Goal: Transaction & Acquisition: Purchase product/service

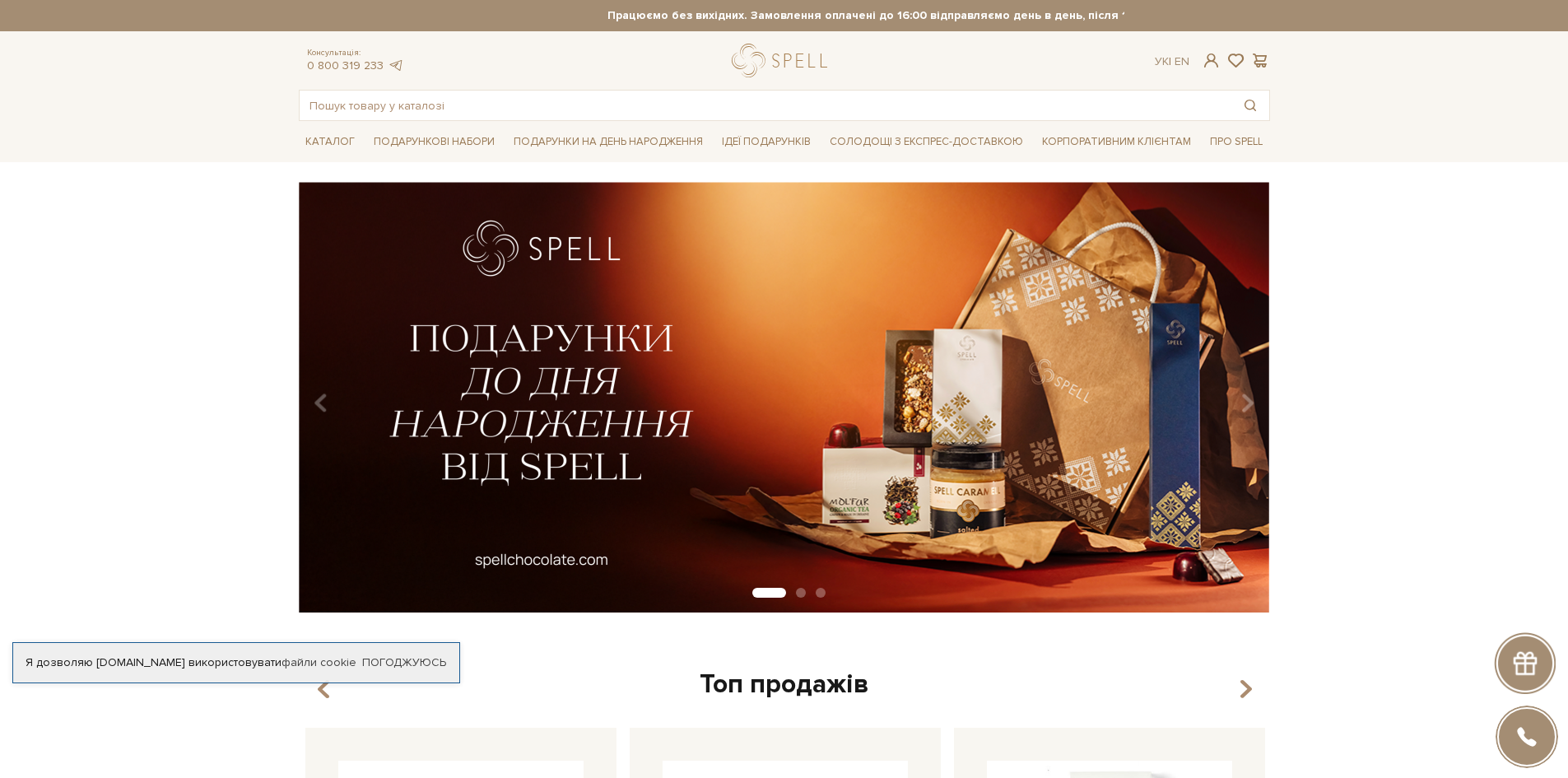
click at [416, 642] on div "Я дозволяю spellchocolate.com використовувати файли cookie Погоджуюсь" at bounding box center [236, 662] width 447 height 42
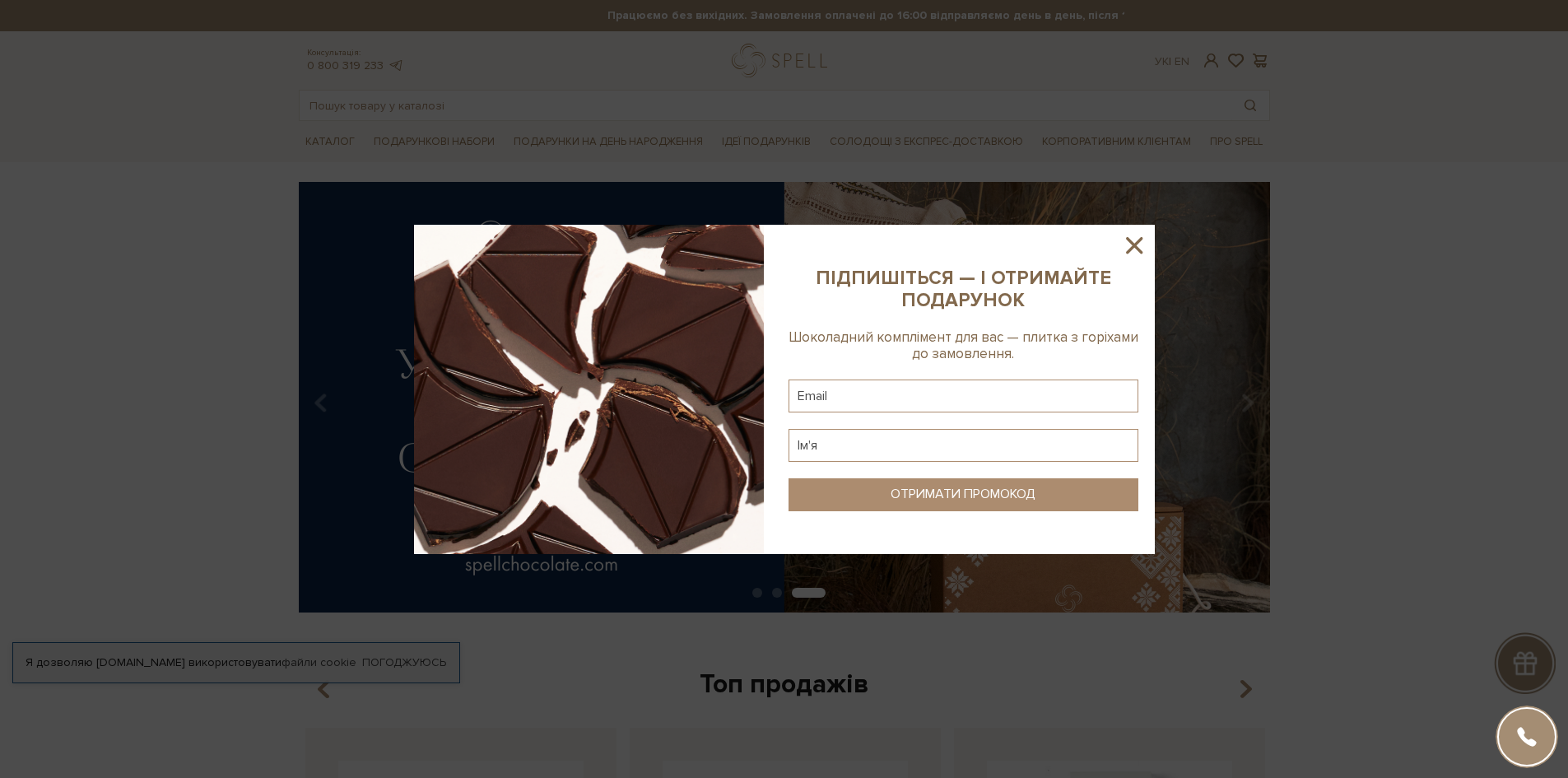
click at [1139, 242] on icon at bounding box center [1133, 245] width 28 height 28
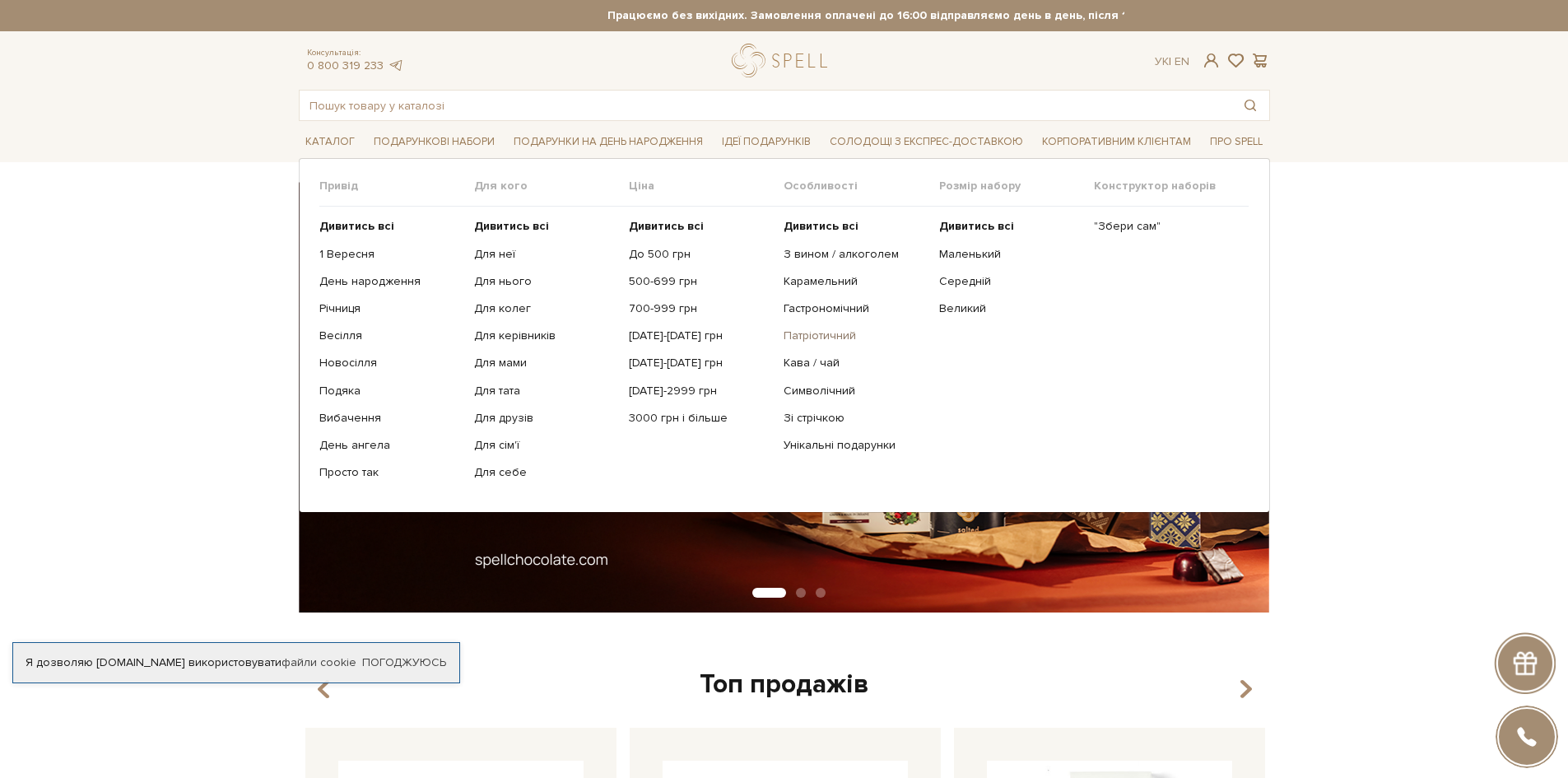
click at [825, 333] on link "Патріотичний" at bounding box center [855, 335] width 143 height 14
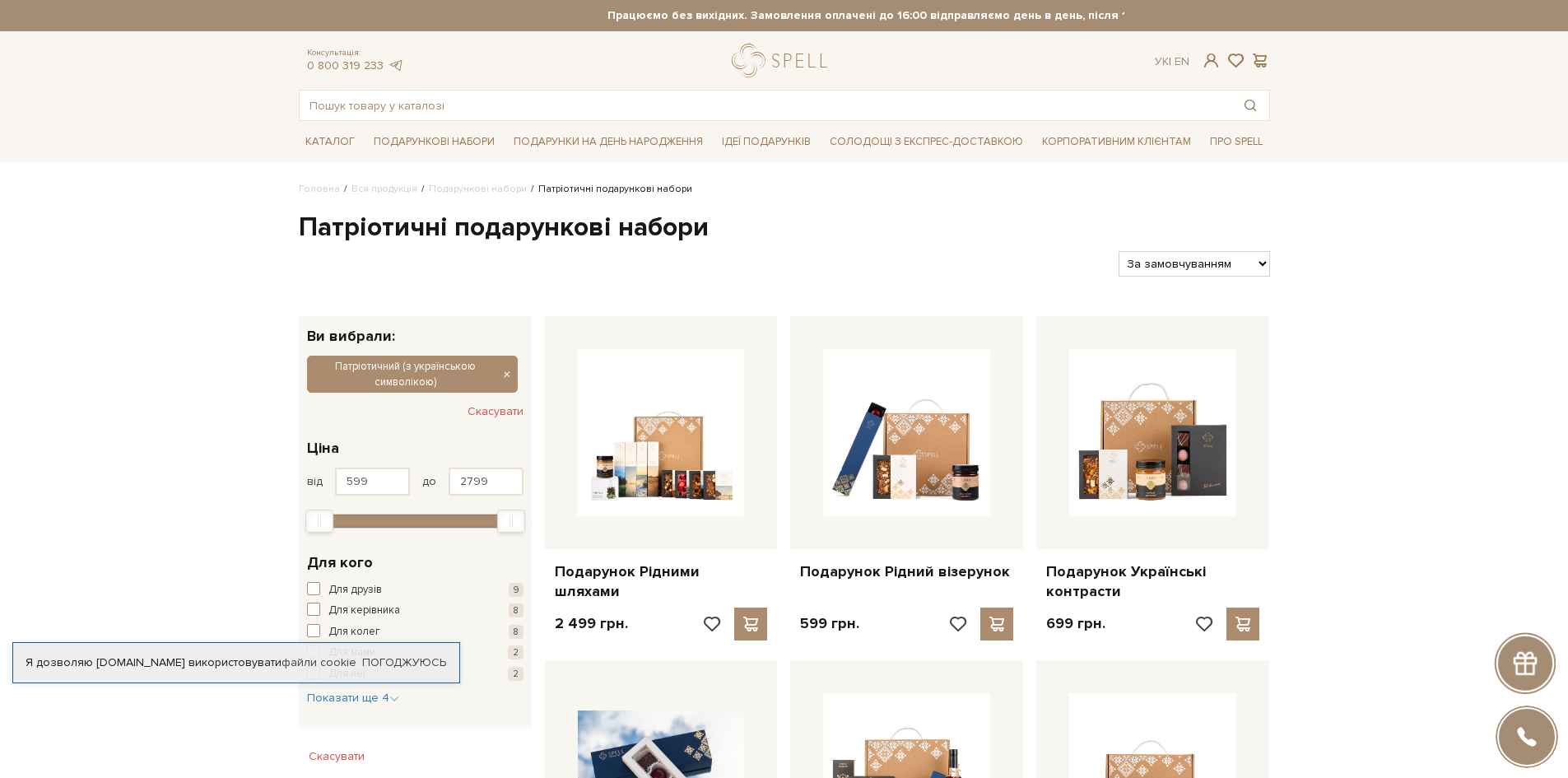
click at [1206, 270] on select "За замовчуванням За Ціною (зростання) За Ціною (зменшення) Новинки За популярні…" at bounding box center [1194, 264] width 151 height 25
select select "https://spellchocolate.com/our-productions/podarunkovi-box/patriotichnij-z-ukra…"
click at [1119, 251] on select "За замовчуванням За Ціною (зростання) За Ціною (зменшення) Новинки За популярні…" at bounding box center [1194, 264] width 151 height 25
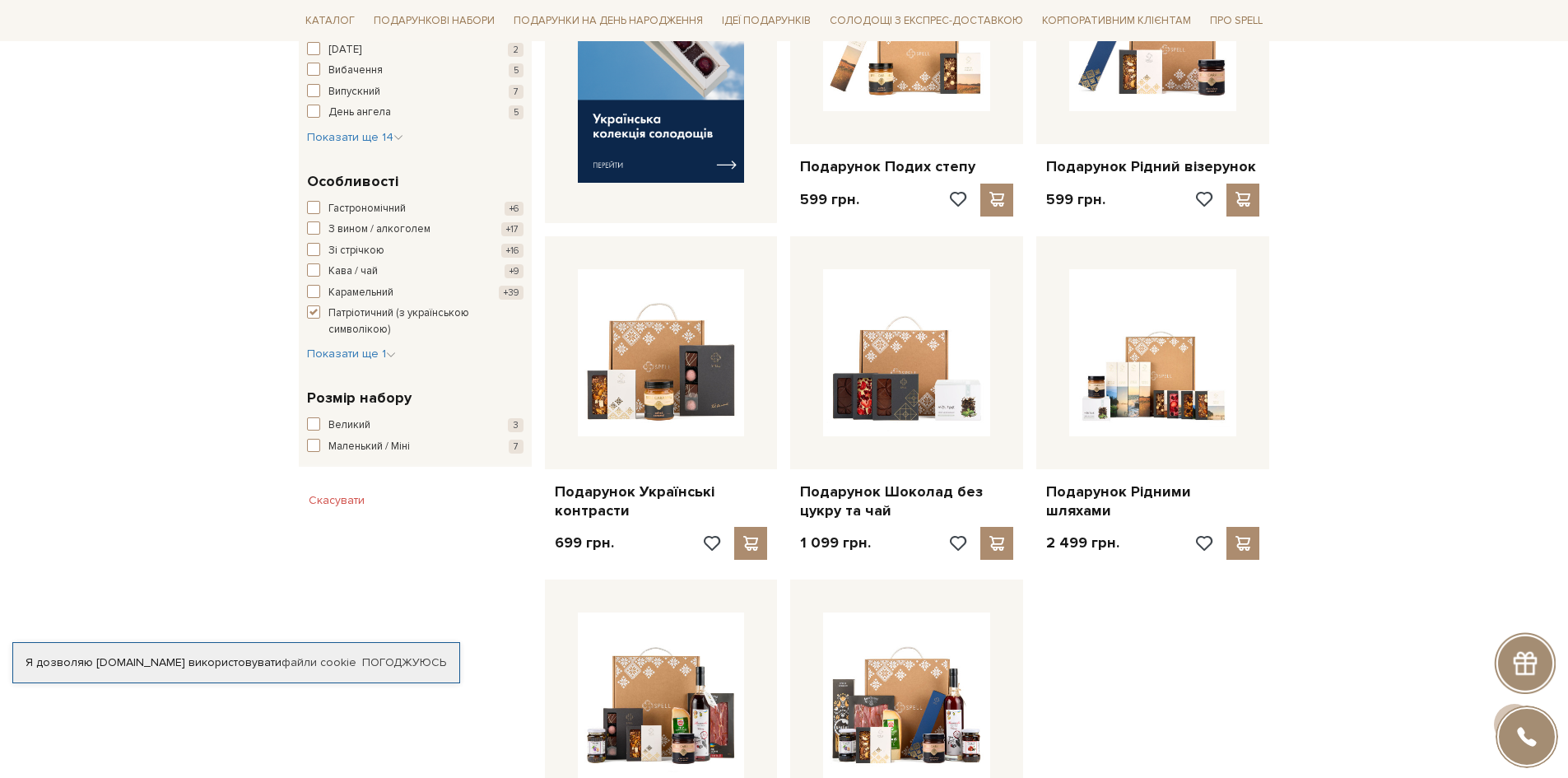
scroll to position [988, 0]
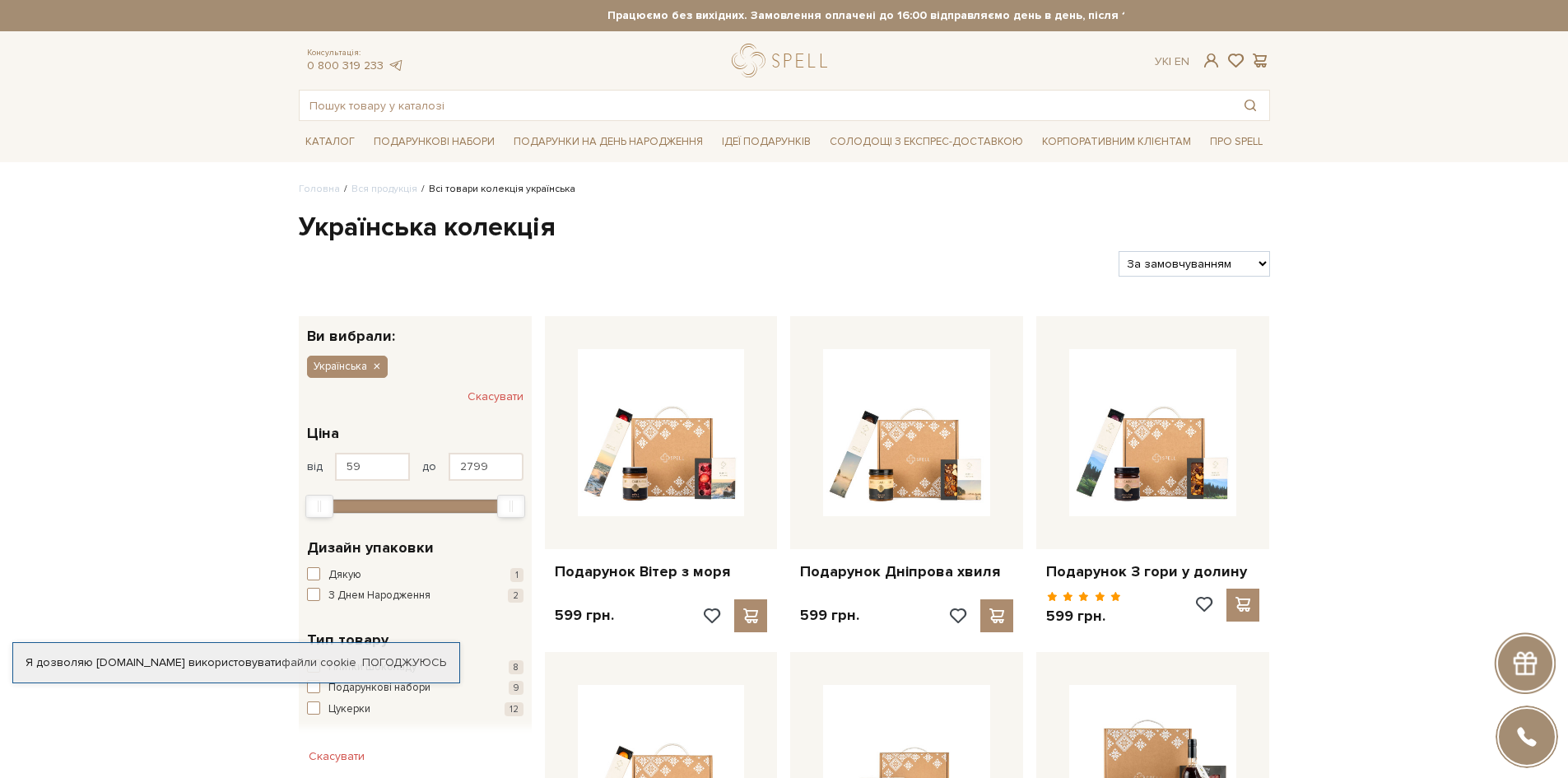
click at [1246, 277] on select "За замовчуванням За Ціною (зростання) За Ціною (зменшення) Новинки За популярні…" at bounding box center [1194, 264] width 151 height 25
select select "https://spellchocolate.com/our-productions/ukrajinska?sort=p.price&order=ASC"
click at [1119, 251] on select "За замовчуванням За Ціною (зростання) За Ціною (зменшення) Новинки За популярні…" at bounding box center [1194, 264] width 151 height 25
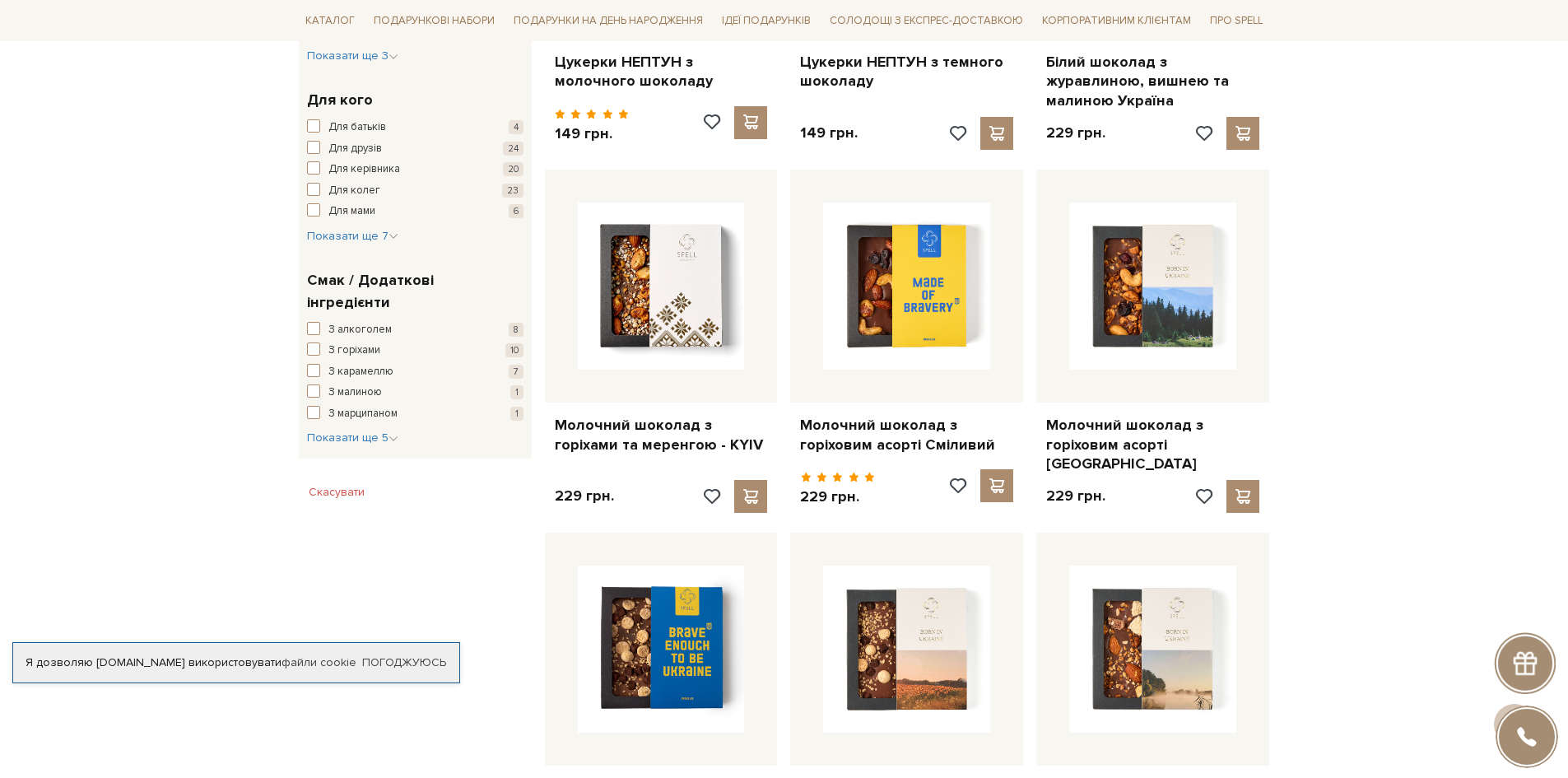
scroll to position [823, 0]
